Goal: Navigation & Orientation: Find specific page/section

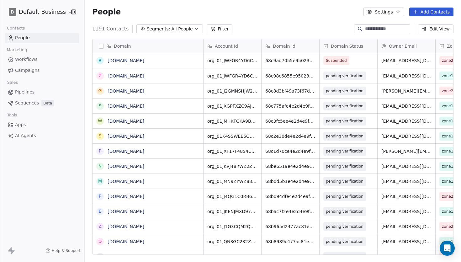
scroll to position [230, 376]
click at [133, 61] on link "[DOMAIN_NAME]" at bounding box center [125, 60] width 37 height 5
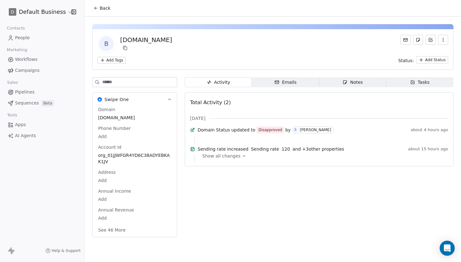
click at [39, 38] on link "People" at bounding box center [42, 38] width 74 height 10
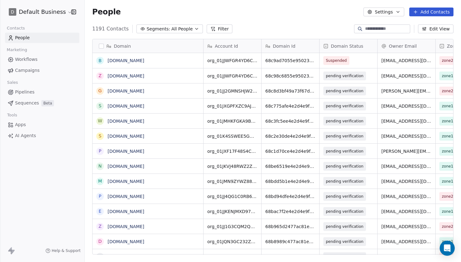
scroll to position [230, 376]
